Goal: Transaction & Acquisition: Purchase product/service

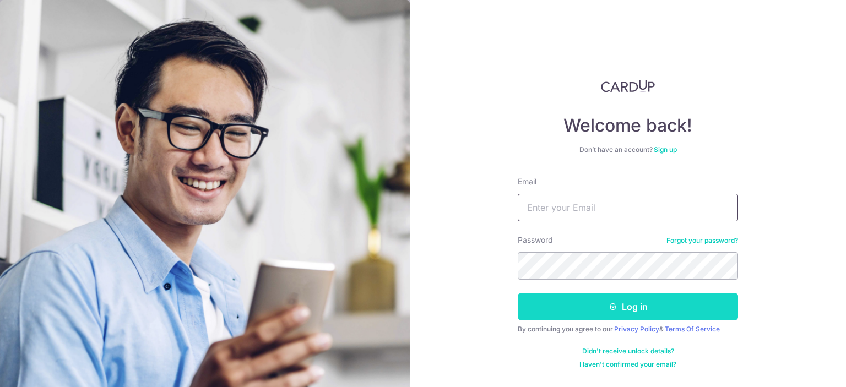
type input "[EMAIL_ADDRESS][DOMAIN_NAME]"
click at [582, 311] on button "Log in" at bounding box center [628, 307] width 220 height 28
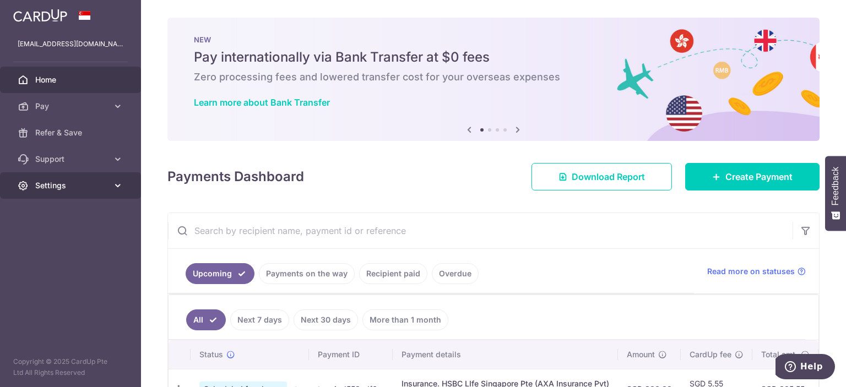
click at [122, 185] on icon at bounding box center [117, 185] width 11 height 11
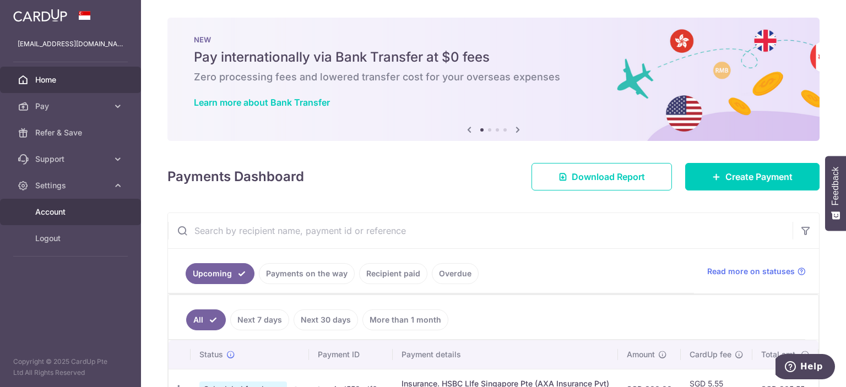
click at [53, 209] on span "Account" at bounding box center [71, 212] width 73 height 11
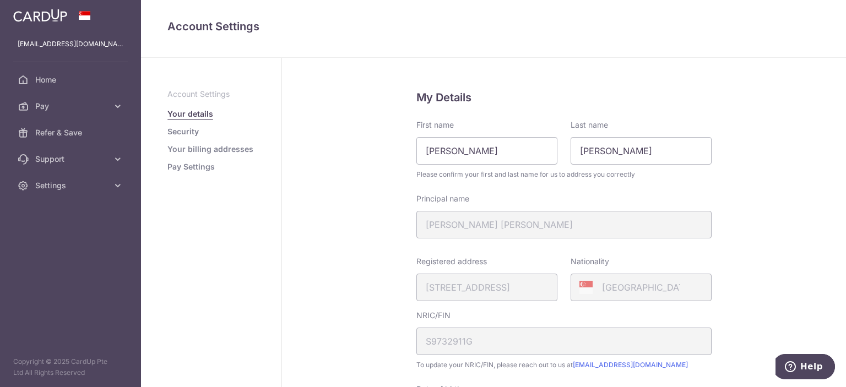
click at [198, 169] on link "Pay Settings" at bounding box center [190, 166] width 47 height 11
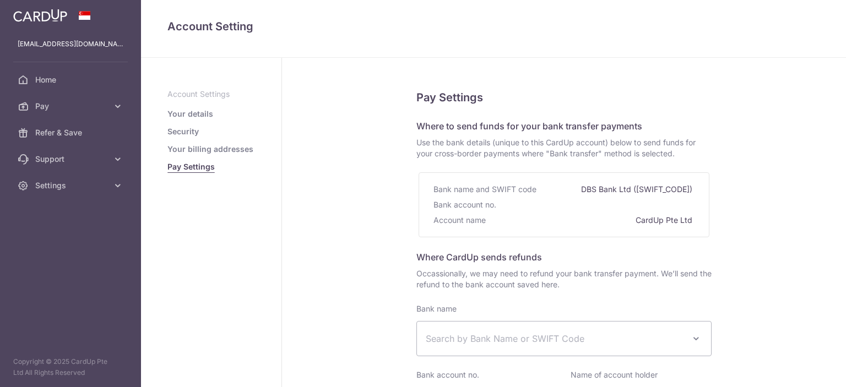
select select
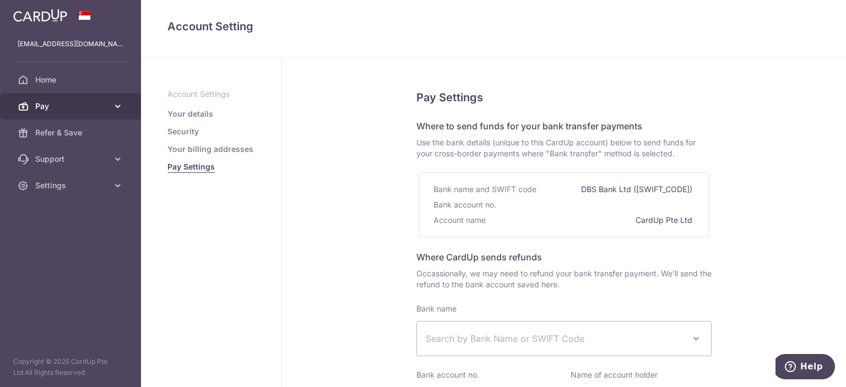
click at [68, 107] on span "Pay" at bounding box center [71, 106] width 73 height 11
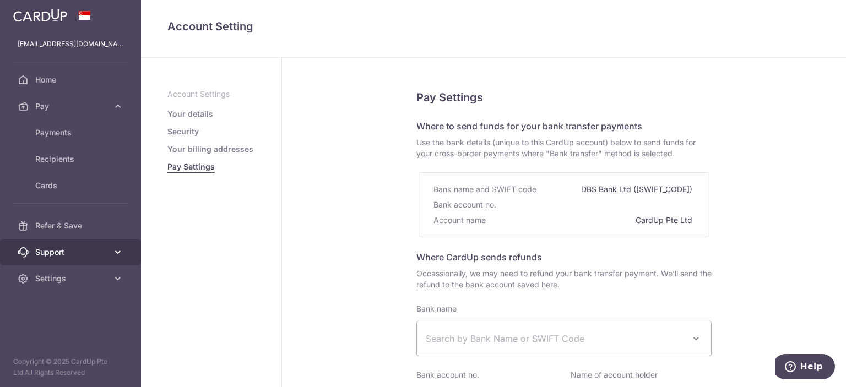
click at [75, 248] on span "Support" at bounding box center [71, 252] width 73 height 11
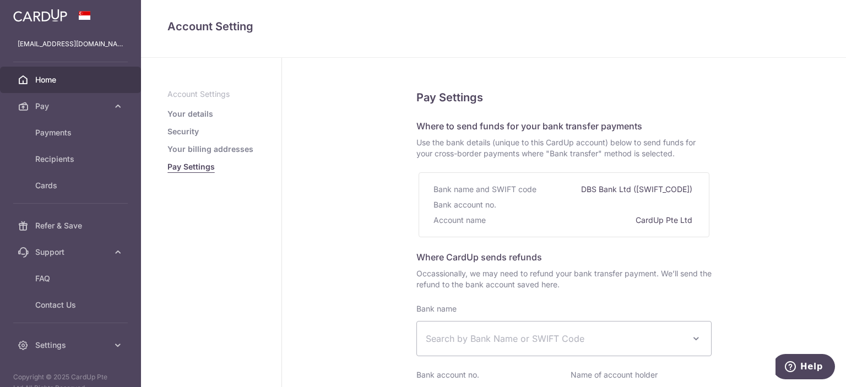
click at [66, 84] on span "Home" at bounding box center [71, 79] width 73 height 11
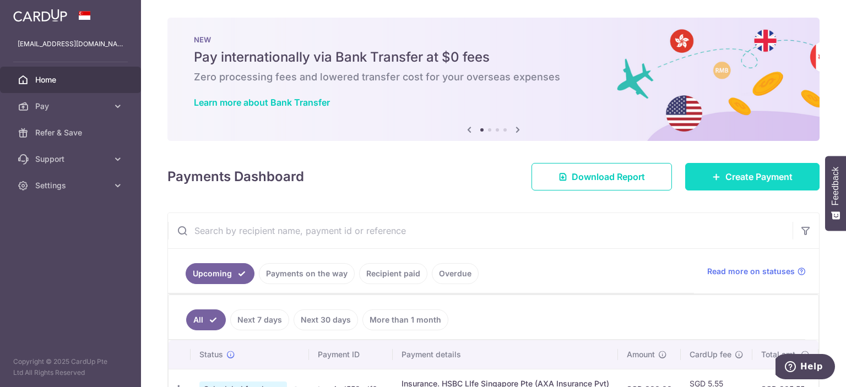
click at [766, 177] on span "Create Payment" at bounding box center [759, 176] width 67 height 13
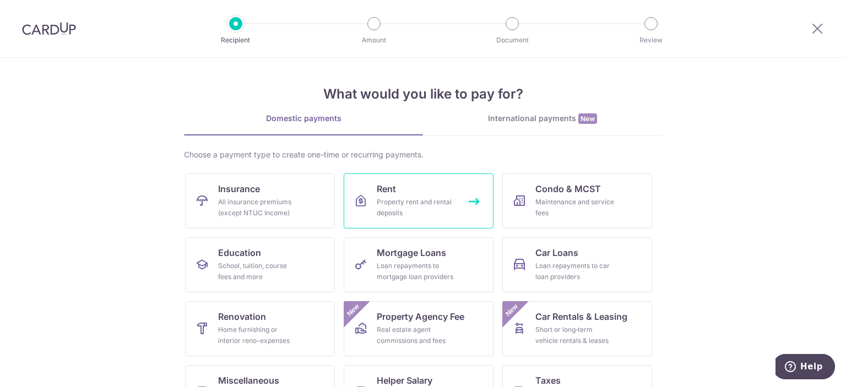
click at [420, 180] on link "Rent Property rent and rental deposits" at bounding box center [419, 201] width 150 height 55
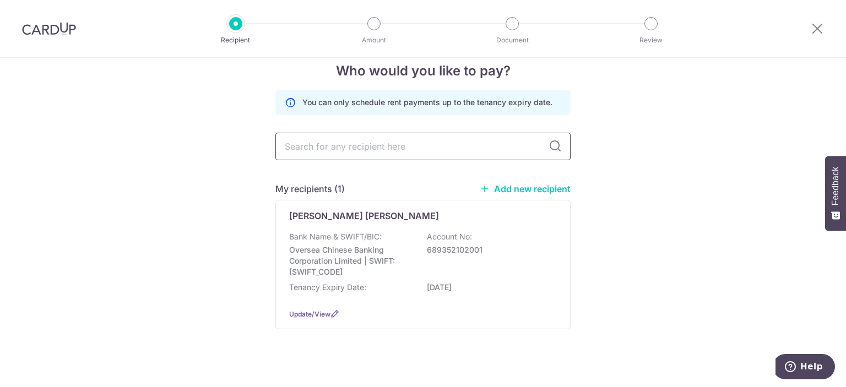
scroll to position [29, 0]
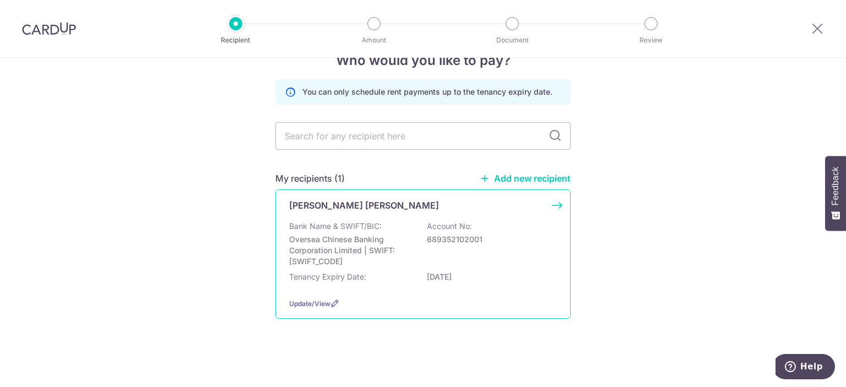
click at [402, 204] on div "NG JIA HAO JEFF" at bounding box center [416, 205] width 255 height 13
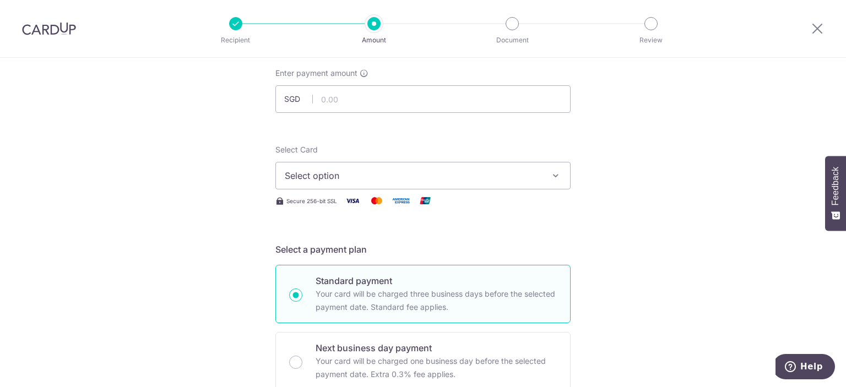
scroll to position [55, 0]
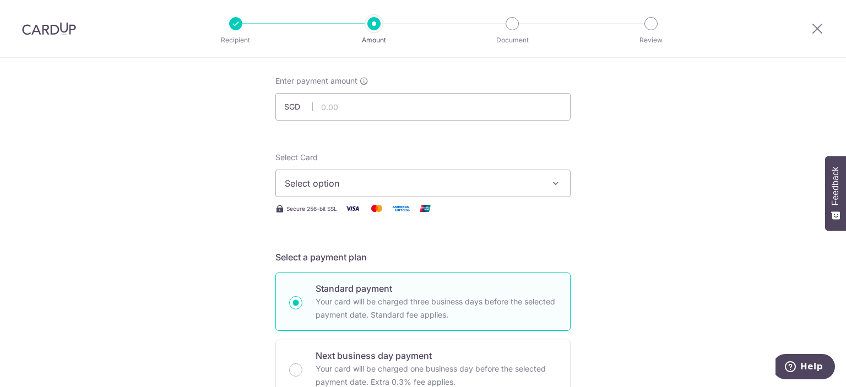
click at [434, 189] on span "Select option" at bounding box center [413, 183] width 257 height 13
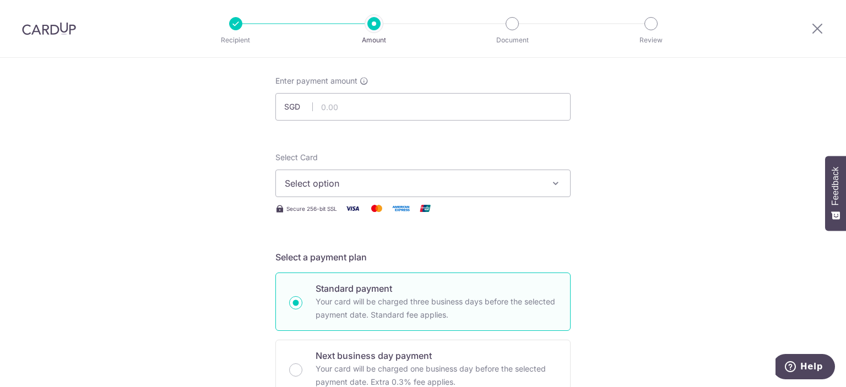
click at [344, 177] on span "Select option" at bounding box center [413, 183] width 257 height 13
